Goal: Navigation & Orientation: Understand site structure

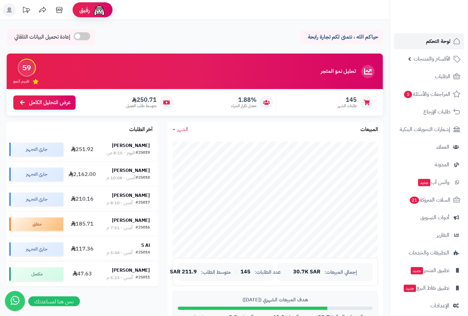
click at [432, 38] on span "لوحة التحكم" at bounding box center [438, 41] width 24 height 9
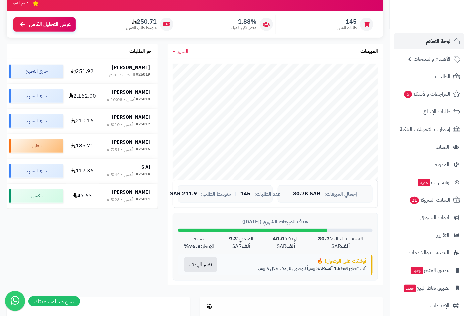
scroll to position [74, 0]
